Goal: Obtain resource: Obtain resource

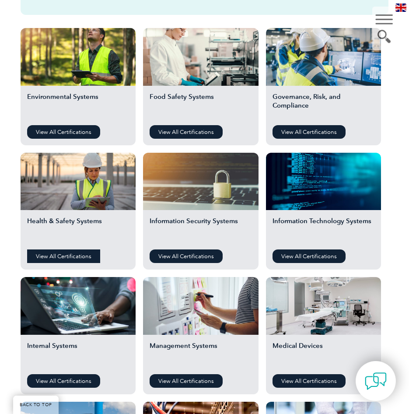
scroll to position [350, 0]
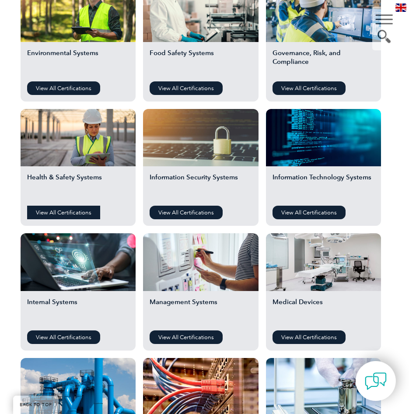
click at [75, 210] on link "View All Certifications" at bounding box center [63, 213] width 73 height 14
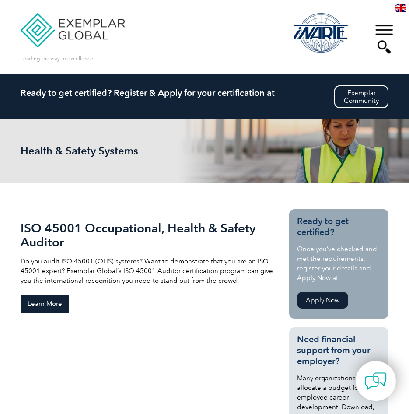
click at [35, 301] on span "Learn More" at bounding box center [45, 303] width 49 height 18
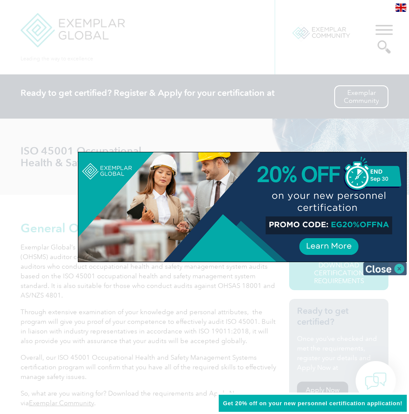
click at [399, 266] on img at bounding box center [385, 268] width 44 height 13
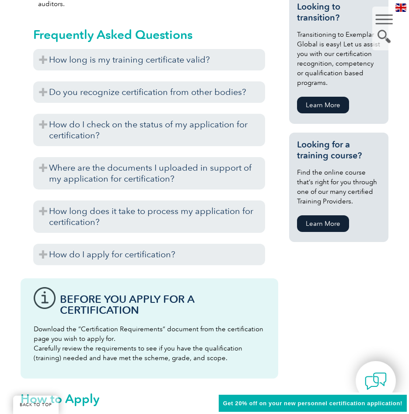
scroll to position [569, 0]
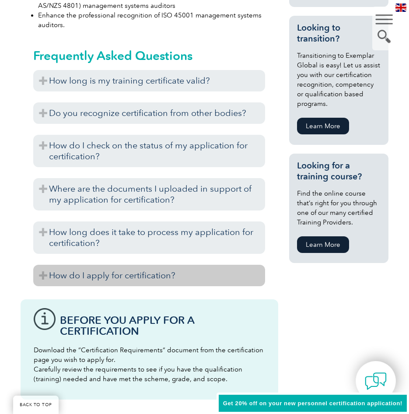
click at [157, 265] on h3 "How do I apply for certification?" at bounding box center [149, 275] width 232 height 21
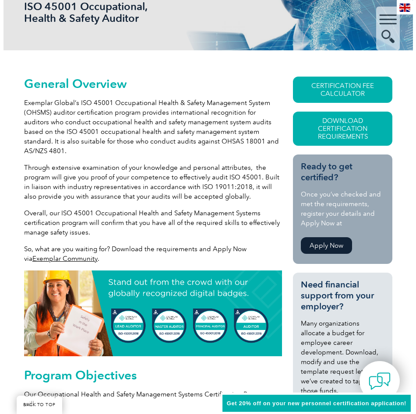
scroll to position [131, 0]
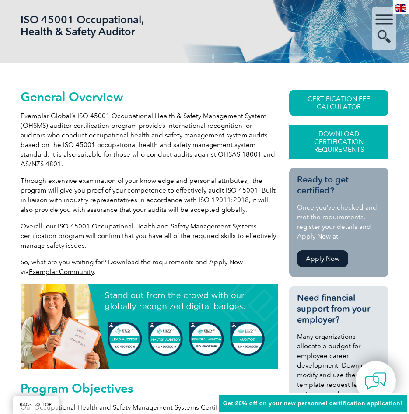
click at [338, 140] on link "Download Certification Requirements" at bounding box center [338, 142] width 99 height 34
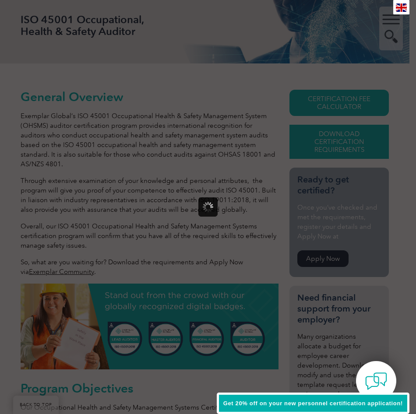
scroll to position [0, 0]
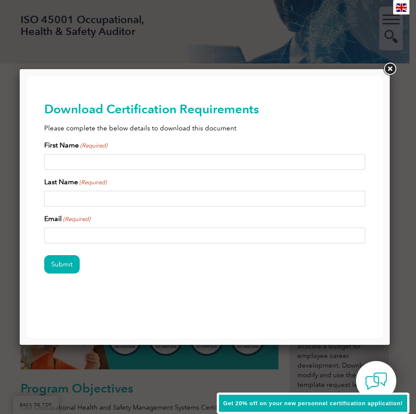
click at [68, 162] on input "First Name (Required)" at bounding box center [204, 162] width 321 height 16
type input "Naomi"
type input "Kemp"
type input "[PERSON_NAME][EMAIL_ADDRESS][DOMAIN_NAME]"
click at [67, 262] on input "Submit" at bounding box center [61, 264] width 35 height 18
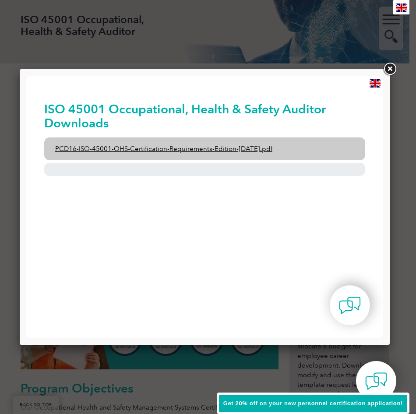
click at [192, 147] on link "PCD16-ISO-45001-OHS-Certification-Requirements-Edition-2-April-2022.pdf" at bounding box center [204, 148] width 321 height 23
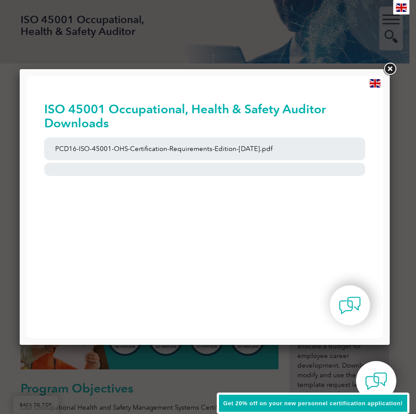
click at [391, 67] on link at bounding box center [390, 69] width 16 height 16
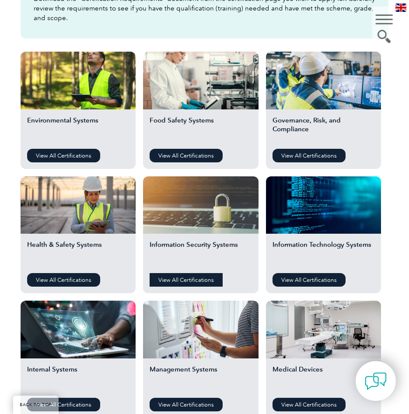
scroll to position [263, 0]
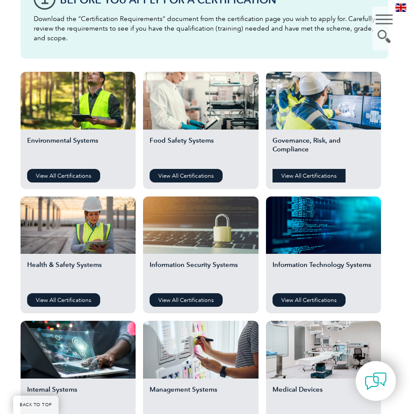
click at [311, 172] on link "View All Certifications" at bounding box center [309, 176] width 73 height 14
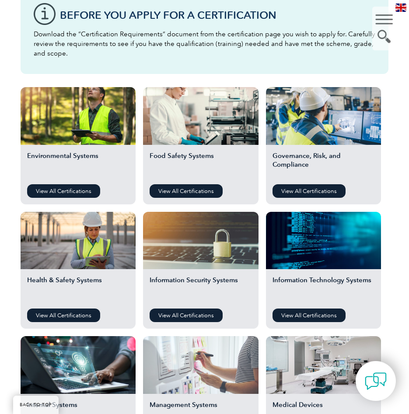
scroll to position [219, 0]
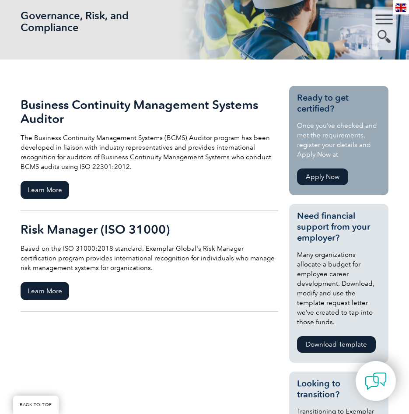
scroll to position [175, 0]
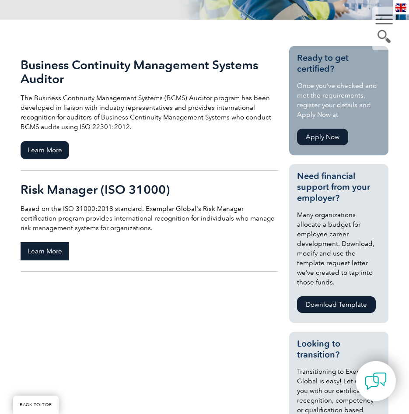
click at [47, 253] on span "Learn More" at bounding box center [45, 251] width 49 height 18
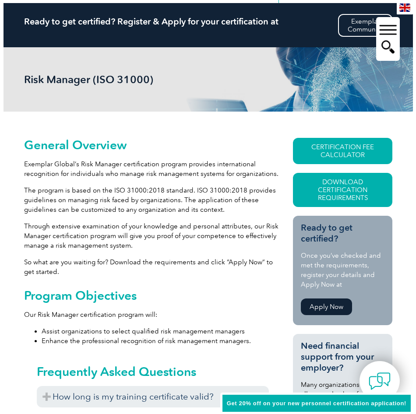
scroll to position [88, 0]
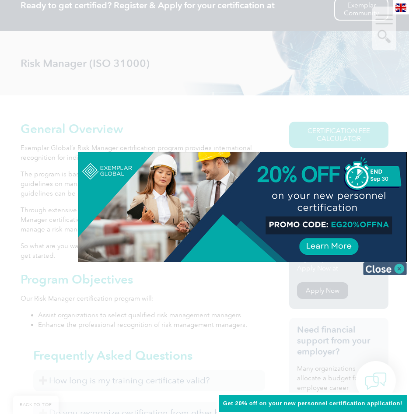
click at [399, 266] on img at bounding box center [385, 268] width 44 height 13
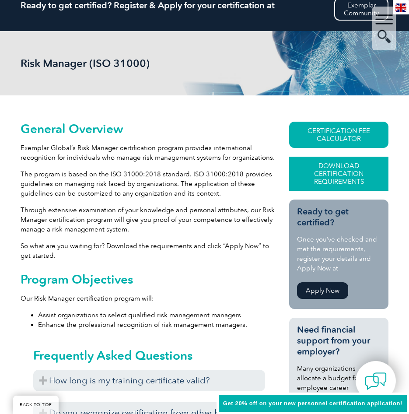
click at [333, 174] on link "Download Certification Requirements" at bounding box center [338, 174] width 99 height 34
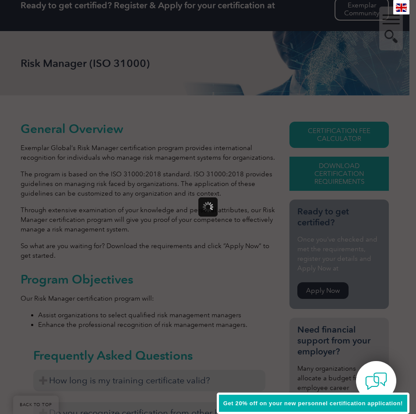
scroll to position [0, 0]
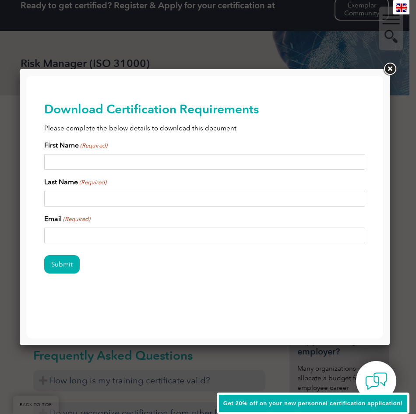
click at [65, 161] on input "First Name (Required)" at bounding box center [204, 162] width 321 height 16
type input "Naomi"
type input "Kemp"
type input "Naomi@frankcapability.com"
click at [67, 263] on input "Submit" at bounding box center [61, 264] width 35 height 18
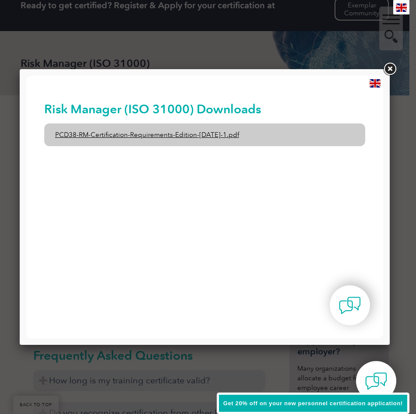
click at [187, 133] on link "PCD38-RM-Certification-Requirements-Edition-1-June-2020-1.pdf" at bounding box center [204, 134] width 321 height 23
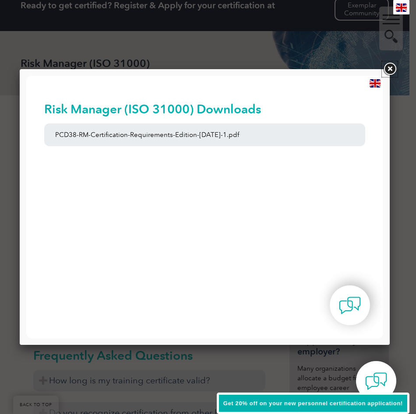
click at [387, 67] on link at bounding box center [390, 69] width 16 height 16
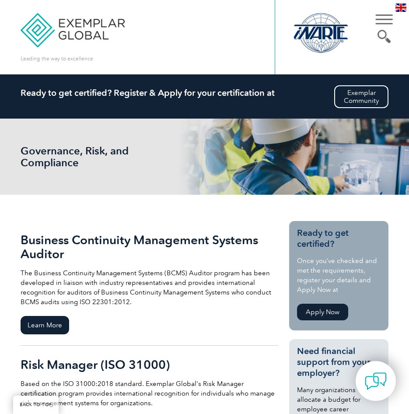
scroll to position [175, 0]
